Goal: Task Accomplishment & Management: Use online tool/utility

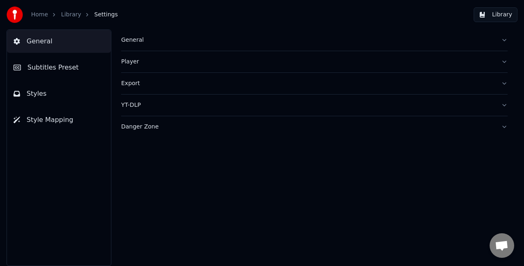
click at [180, 131] on button "Danger Zone" at bounding box center [314, 126] width 386 height 21
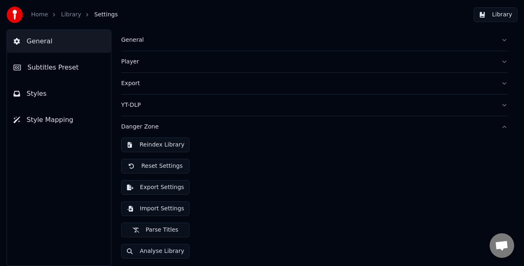
click at [169, 142] on button "Reindex Library" at bounding box center [155, 144] width 68 height 15
click at [41, 18] on link "Home" at bounding box center [39, 15] width 17 height 8
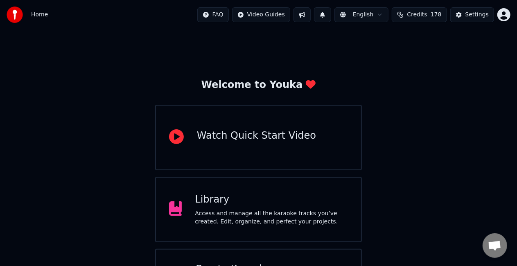
click at [264, 195] on div "Library" at bounding box center [271, 199] width 153 height 13
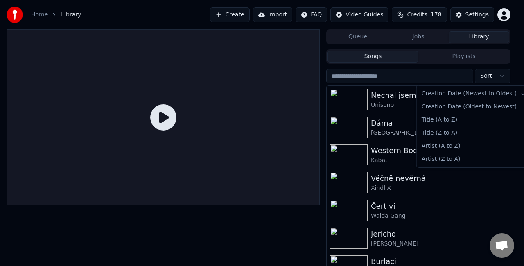
click at [491, 75] on html "Home Library Create Import FAQ Video Guides Credits 178 Settings Queue Jobs Lib…" at bounding box center [262, 133] width 524 height 266
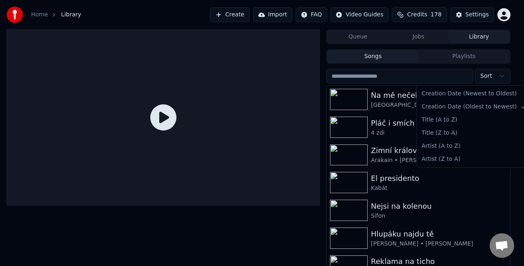
click at [498, 74] on html "Home Library Create Import FAQ Video Guides Credits 178 Settings Queue Jobs Lib…" at bounding box center [262, 133] width 524 height 266
click at [496, 77] on html "Home Library Create Import FAQ Video Guides Credits 178 Settings Queue Jobs Lib…" at bounding box center [262, 133] width 524 height 266
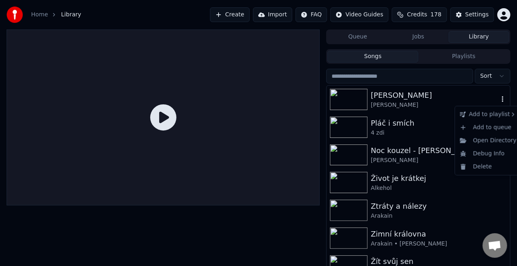
click at [498, 100] on icon "button" at bounding box center [502, 99] width 8 height 7
click at [462, 100] on div "[PERSON_NAME]" at bounding box center [435, 95] width 128 height 11
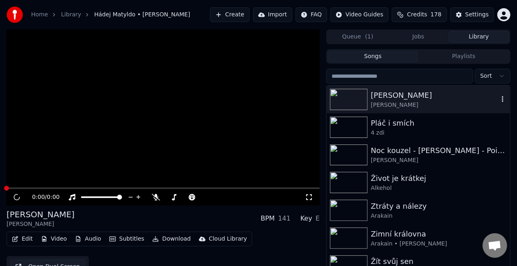
click at [462, 100] on div "[PERSON_NAME]" at bounding box center [435, 95] width 128 height 11
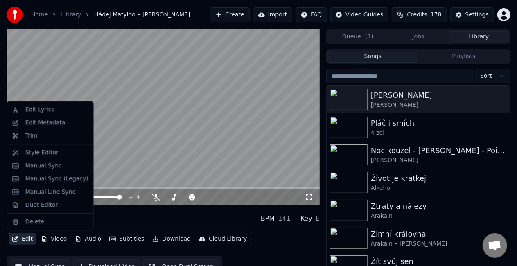
click at [22, 242] on button "Edit" at bounding box center [22, 238] width 27 height 11
click at [59, 125] on div "Edit Metadata" at bounding box center [45, 123] width 40 height 8
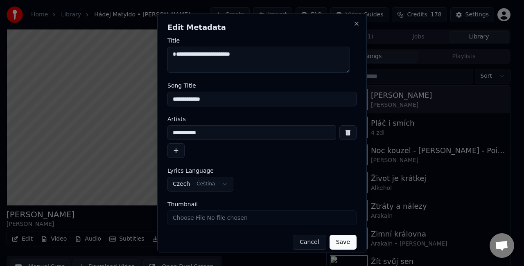
click at [172, 133] on input "**********" at bounding box center [251, 132] width 169 height 15
click at [353, 25] on button "Close" at bounding box center [356, 23] width 7 height 7
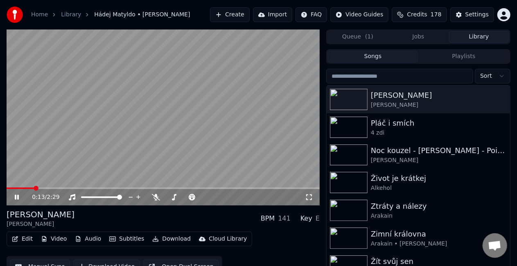
click at [20, 195] on icon at bounding box center [22, 197] width 19 height 7
click at [147, 74] on video at bounding box center [163, 117] width 313 height 176
click at [69, 18] on link "Library" at bounding box center [71, 15] width 20 height 8
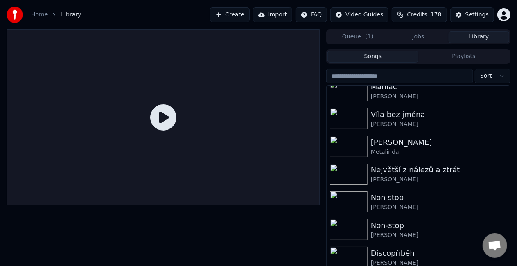
scroll to position [2088, 0]
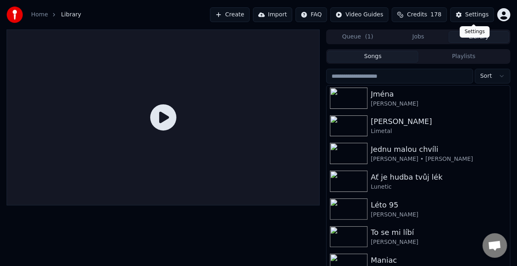
click at [468, 18] on div "Settings" at bounding box center [476, 15] width 23 height 8
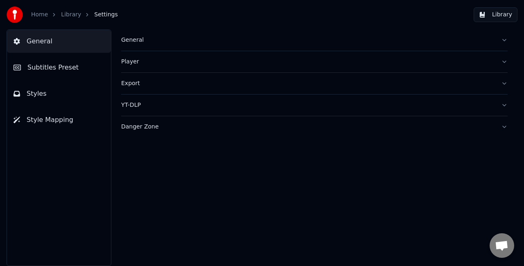
click at [135, 124] on div "Danger Zone" at bounding box center [307, 127] width 373 height 8
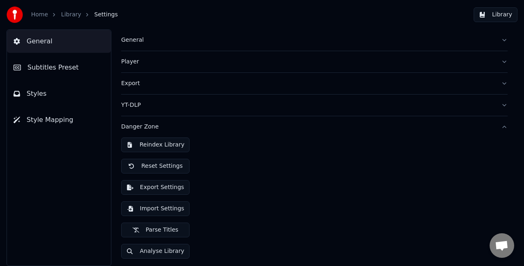
click at [148, 147] on button "Reindex Library" at bounding box center [155, 144] width 68 height 15
click at [169, 252] on button "Analyse Library" at bounding box center [155, 251] width 68 height 15
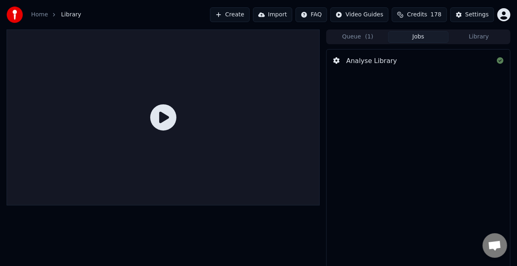
click at [72, 18] on span "Library" at bounding box center [71, 15] width 20 height 8
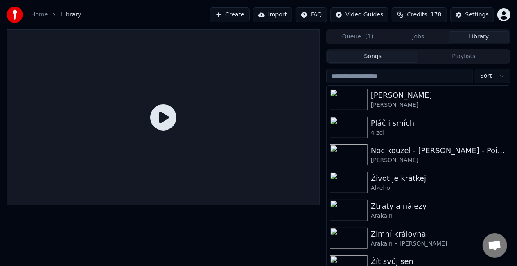
click at [481, 33] on button "Library" at bounding box center [478, 37] width 61 height 12
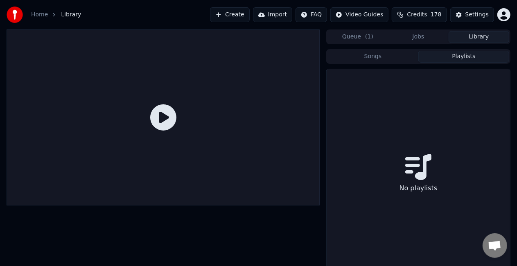
click at [453, 56] on button "Playlists" at bounding box center [463, 57] width 91 height 12
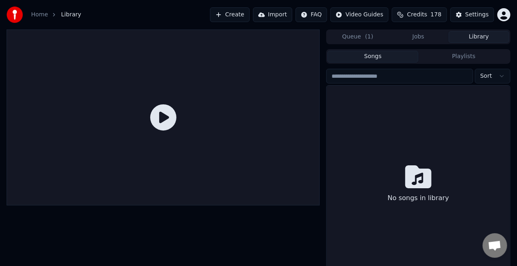
click at [395, 59] on button "Songs" at bounding box center [372, 57] width 91 height 12
